Goal: Obtain resource: Obtain resource

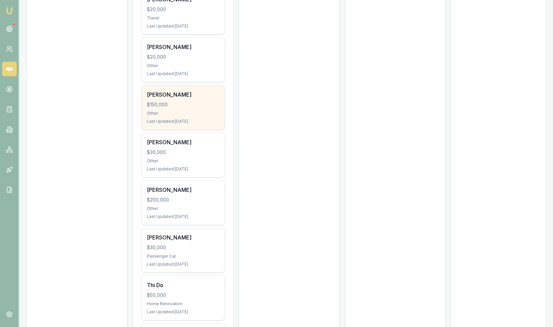
scroll to position [348, 0]
click at [175, 108] on div "Tawanda Kamuzonde $150,000 Other Last Updated: 2 days ago" at bounding box center [183, 107] width 83 height 44
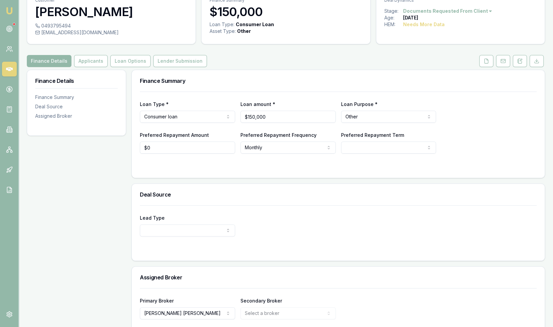
scroll to position [61, 0]
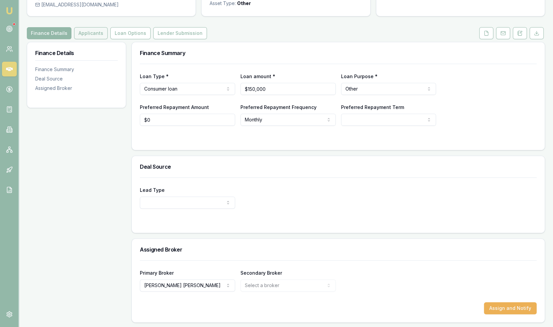
click at [88, 35] on button "Applicants" at bounding box center [91, 33] width 34 height 12
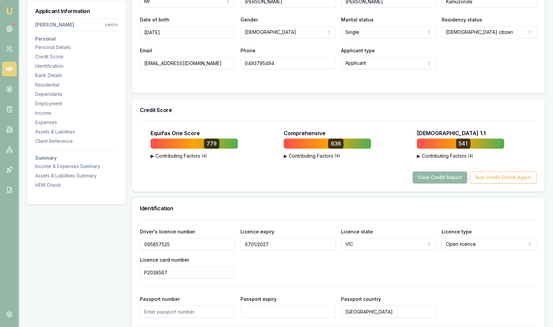
scroll to position [152, 0]
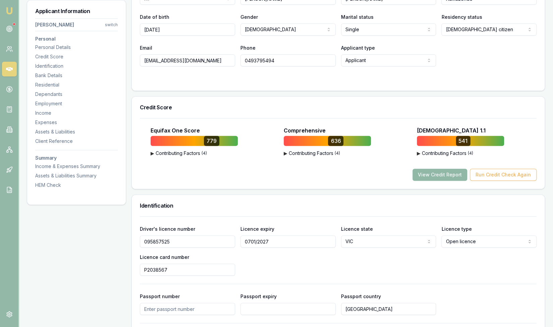
click at [430, 176] on button "View Credit Report" at bounding box center [439, 175] width 55 height 12
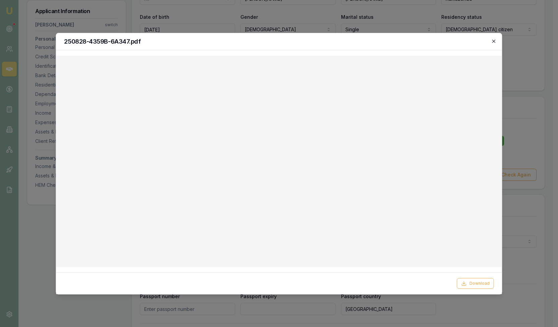
click at [496, 39] on icon "button" at bounding box center [493, 41] width 5 height 5
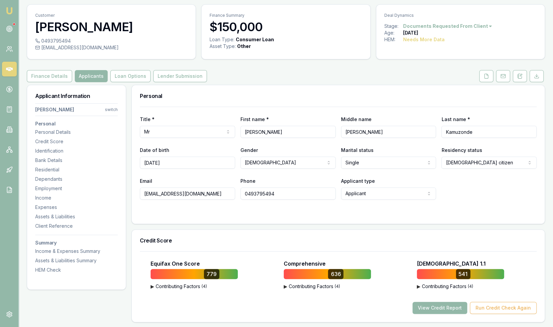
scroll to position [13, 0]
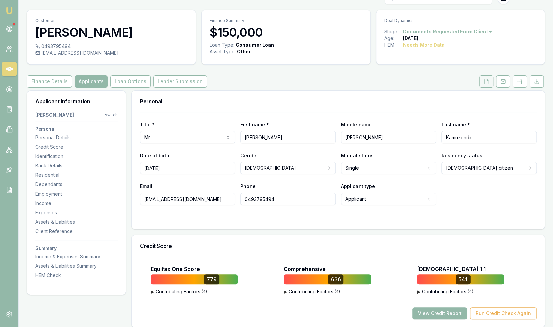
drag, startPoint x: 490, startPoint y: 81, endPoint x: 481, endPoint y: 81, distance: 8.7
click at [490, 81] on button at bounding box center [486, 81] width 14 height 12
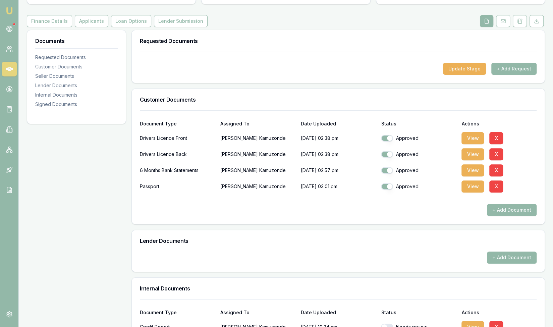
scroll to position [77, 0]
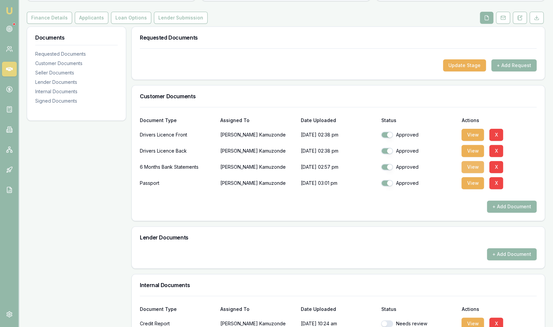
click at [470, 167] on button "View" at bounding box center [472, 167] width 22 height 12
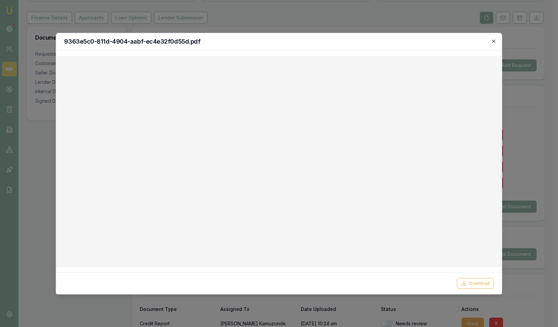
click at [495, 40] on icon "button" at bounding box center [493, 41] width 5 height 5
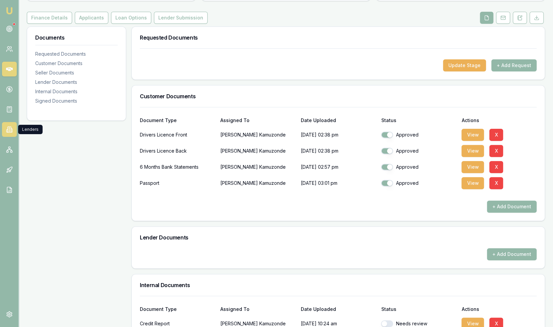
click at [10, 130] on icon at bounding box center [9, 129] width 7 height 7
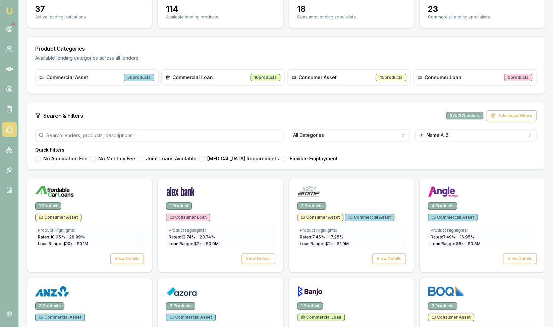
scroll to position [74, 0]
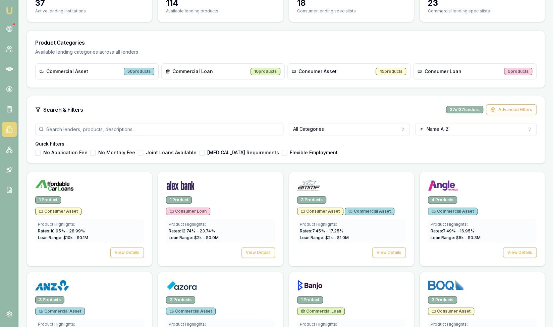
click at [328, 130] on html "Emu Broker Steven Nguyen Toggle Menu Lenders Directory Browse our directory of …" at bounding box center [276, 89] width 553 height 327
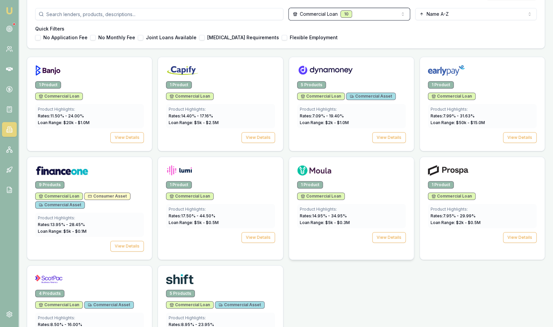
scroll to position [223, 0]
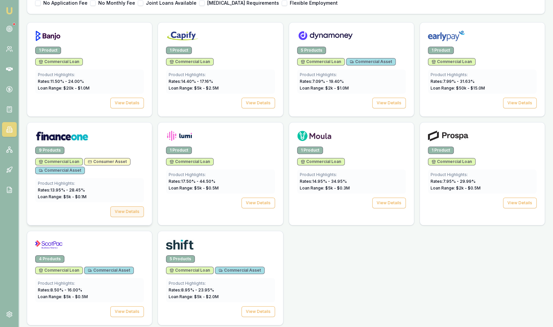
click at [136, 210] on button "View Details" at bounding box center [127, 211] width 34 height 11
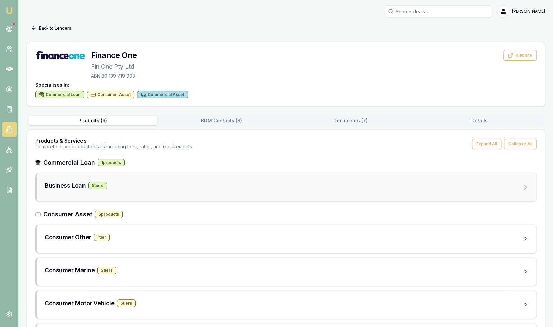
click at [100, 187] on div "5 tier s" at bounding box center [97, 185] width 19 height 7
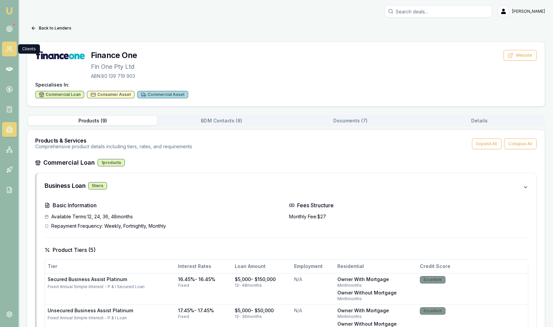
click at [13, 47] on link at bounding box center [9, 49] width 15 height 15
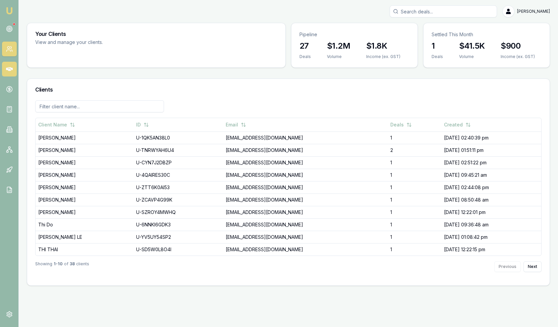
click at [13, 69] on link at bounding box center [9, 69] width 15 height 15
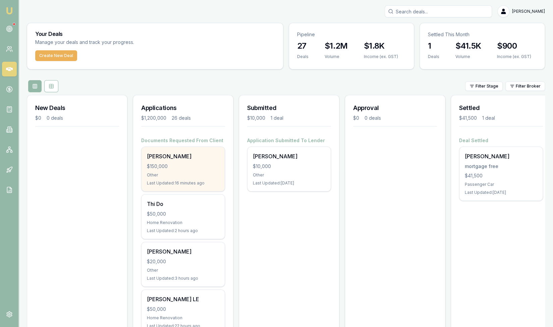
click at [181, 175] on div "Other" at bounding box center [183, 174] width 72 height 5
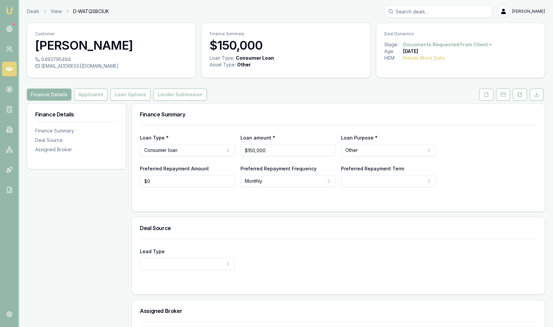
drag, startPoint x: 486, startPoint y: 96, endPoint x: 470, endPoint y: 98, distance: 16.2
click at [486, 96] on icon at bounding box center [486, 94] width 5 height 5
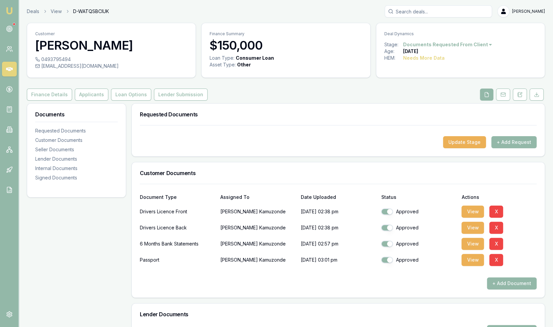
drag, startPoint x: 95, startPoint y: 97, endPoint x: 113, endPoint y: 101, distance: 18.8
click at [95, 97] on button "Applicants" at bounding box center [92, 95] width 34 height 12
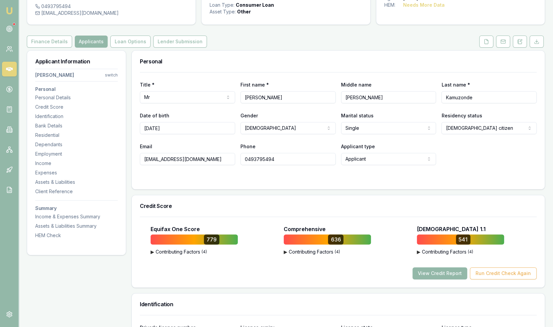
scroll to position [56, 0]
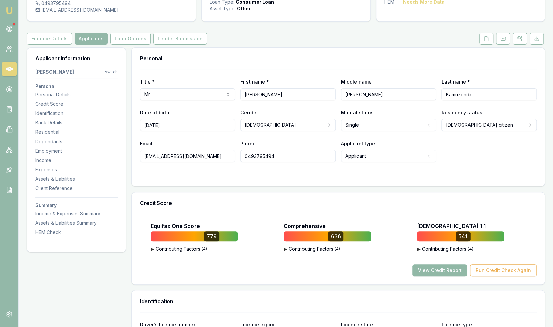
click at [437, 273] on button "View Credit Report" at bounding box center [439, 270] width 55 height 12
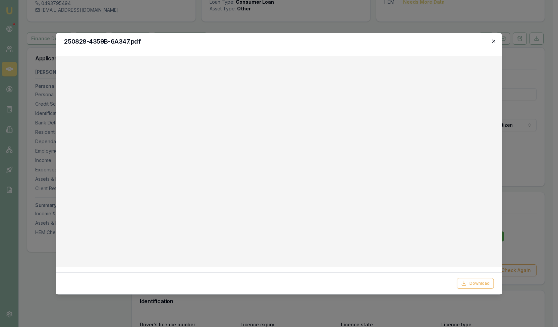
click at [493, 41] on icon "button" at bounding box center [493, 41] width 5 height 5
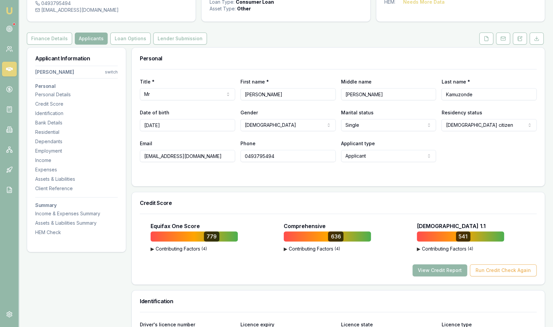
click at [268, 157] on input "0493795494" at bounding box center [287, 156] width 95 height 12
drag, startPoint x: 143, startPoint y: 157, endPoint x: 224, endPoint y: 157, distance: 81.5
click at [224, 157] on input "[EMAIL_ADDRESS][DOMAIN_NAME]" at bounding box center [187, 156] width 95 height 12
click at [256, 155] on input "0493795494" at bounding box center [287, 156] width 95 height 12
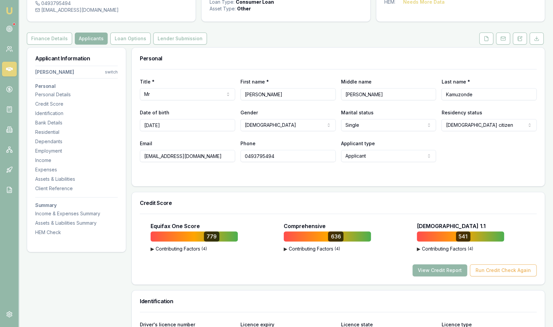
click at [256, 155] on input "0493795494" at bounding box center [287, 156] width 95 height 12
click at [488, 40] on icon at bounding box center [487, 38] width 4 height 4
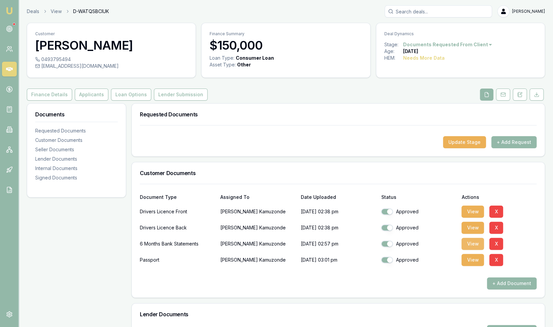
click at [475, 243] on button "View" at bounding box center [472, 244] width 22 height 12
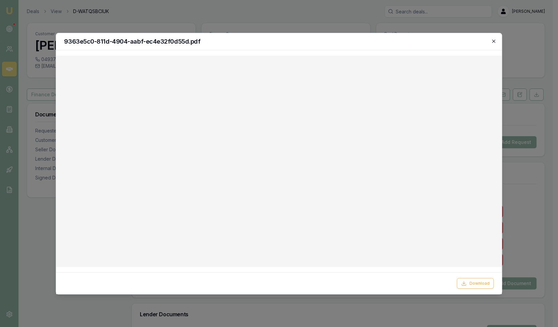
click at [493, 41] on icon "button" at bounding box center [493, 41] width 5 height 5
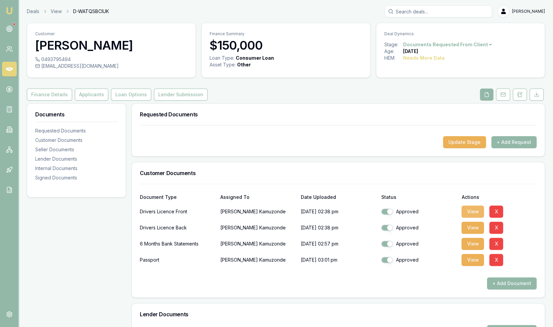
click at [467, 212] on button "View" at bounding box center [472, 212] width 22 height 12
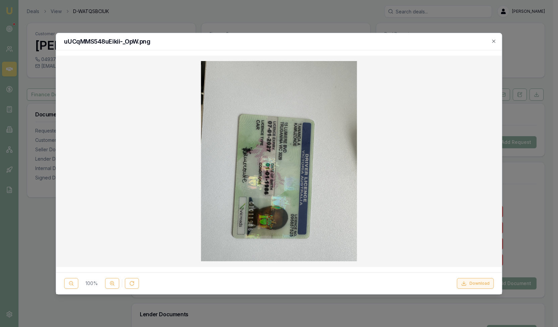
click at [472, 284] on button "Download" at bounding box center [475, 283] width 37 height 11
click at [494, 41] on icon "button" at bounding box center [493, 41] width 3 height 3
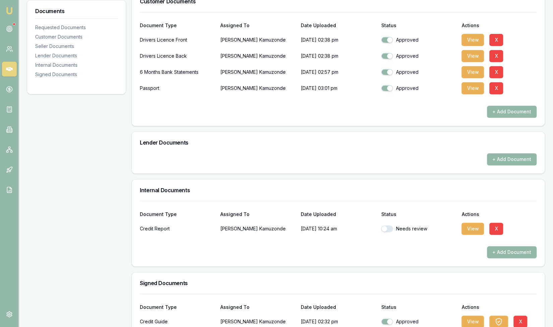
scroll to position [224, 0]
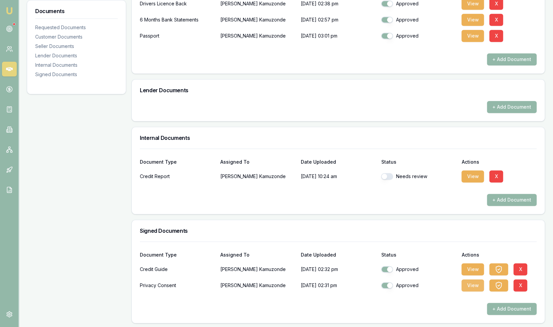
click at [472, 286] on button "View" at bounding box center [472, 285] width 22 height 12
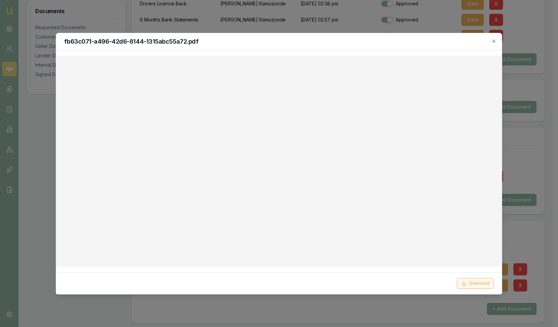
click at [475, 284] on button "Download" at bounding box center [475, 283] width 37 height 11
click at [494, 41] on icon "button" at bounding box center [493, 41] width 3 height 3
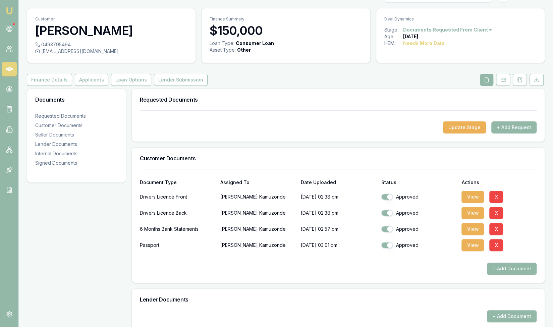
scroll to position [0, 0]
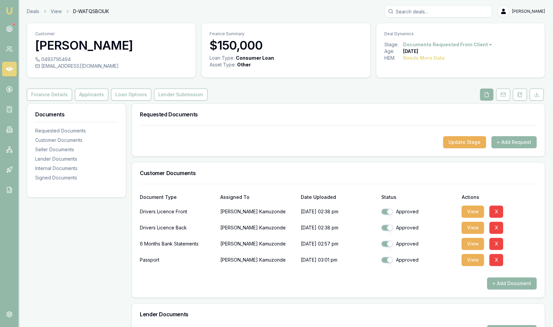
click at [8, 70] on icon at bounding box center [9, 69] width 7 height 4
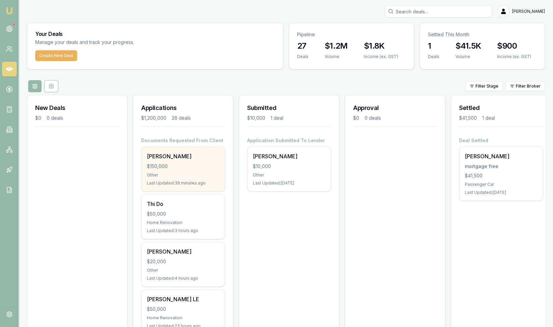
click at [184, 175] on div "Other" at bounding box center [183, 174] width 72 height 5
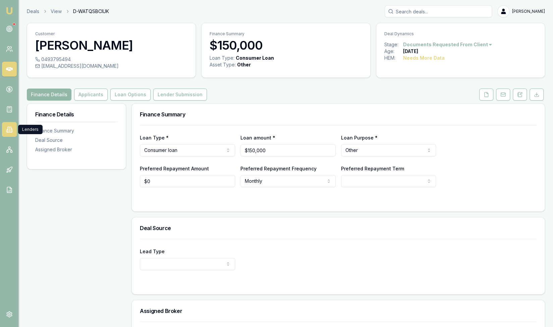
click at [11, 130] on icon at bounding box center [9, 129] width 7 height 7
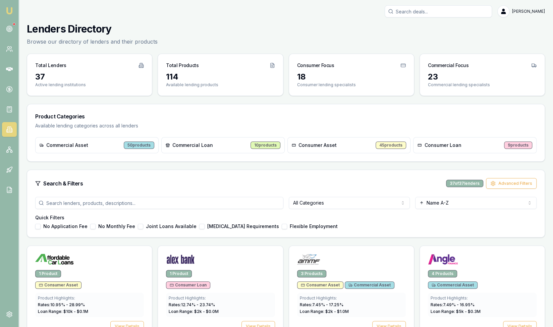
click at [319, 202] on html "Emu Broker Steven Nguyen Toggle Menu Lenders Directory Browse our directory of …" at bounding box center [276, 163] width 553 height 327
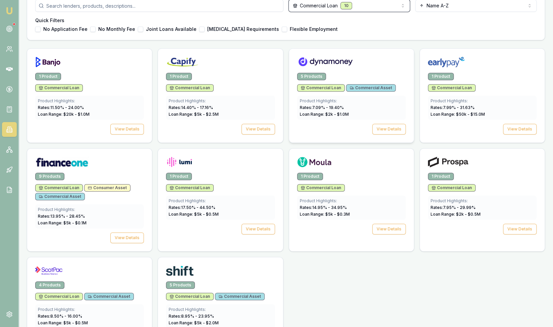
scroll to position [223, 0]
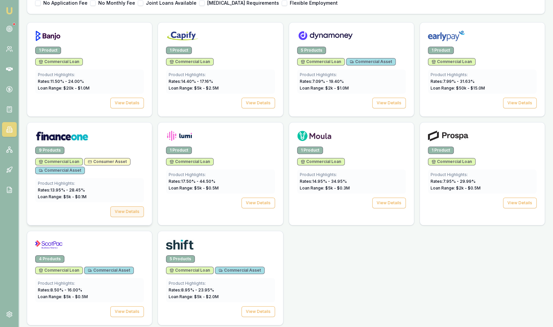
click at [125, 208] on button "View Details" at bounding box center [127, 211] width 34 height 11
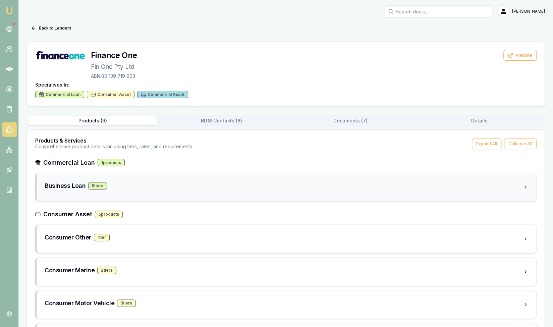
click at [100, 187] on div "5 tier s" at bounding box center [97, 185] width 19 height 7
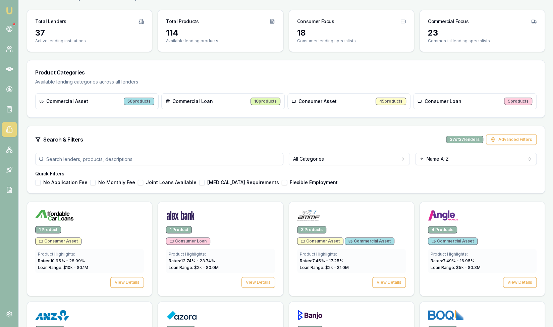
scroll to position [39, 0]
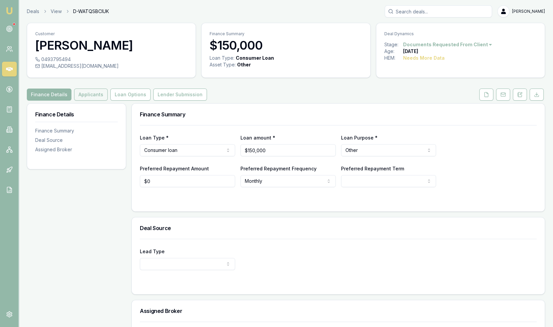
click at [80, 95] on button "Applicants" at bounding box center [91, 95] width 34 height 12
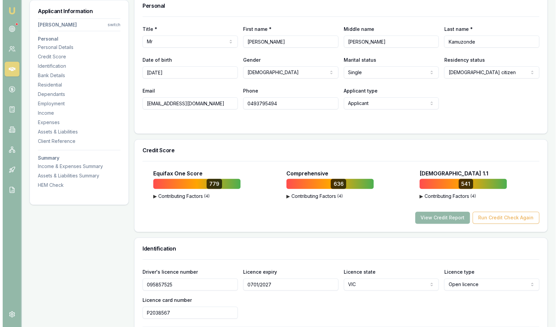
scroll to position [113, 0]
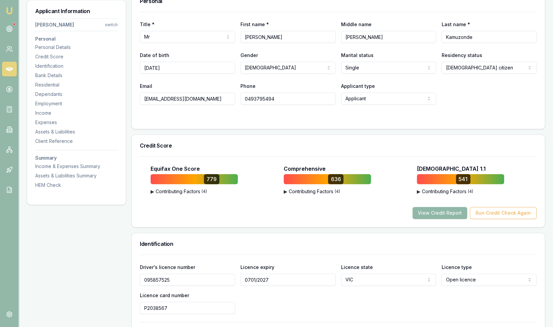
click at [442, 213] on button "View Credit Report" at bounding box center [439, 213] width 55 height 12
